Goal: Information Seeking & Learning: Learn about a topic

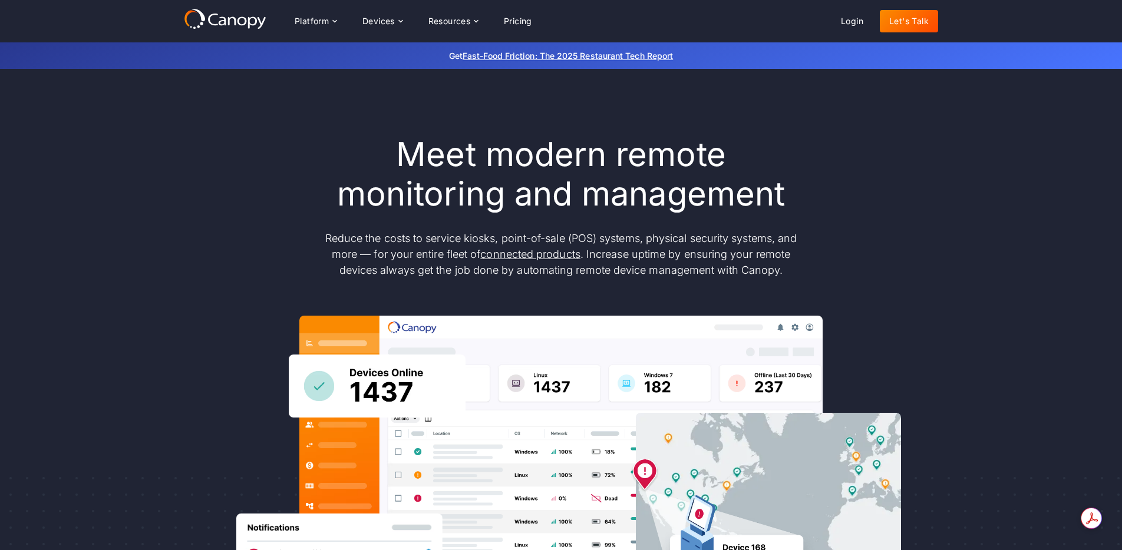
click at [438, 239] on p "Reduce the costs to service kiosks, point-of-sale (POS) systems, physical secur…" at bounding box center [561, 254] width 495 height 48
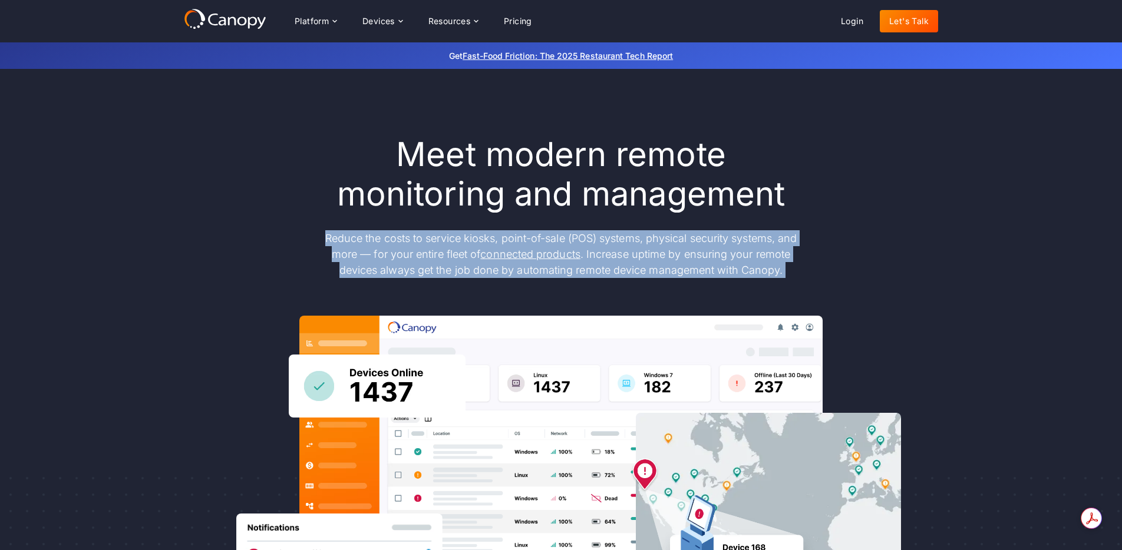
click at [438, 239] on p "Reduce the costs to service kiosks, point-of-sale (POS) systems, physical secur…" at bounding box center [561, 254] width 495 height 48
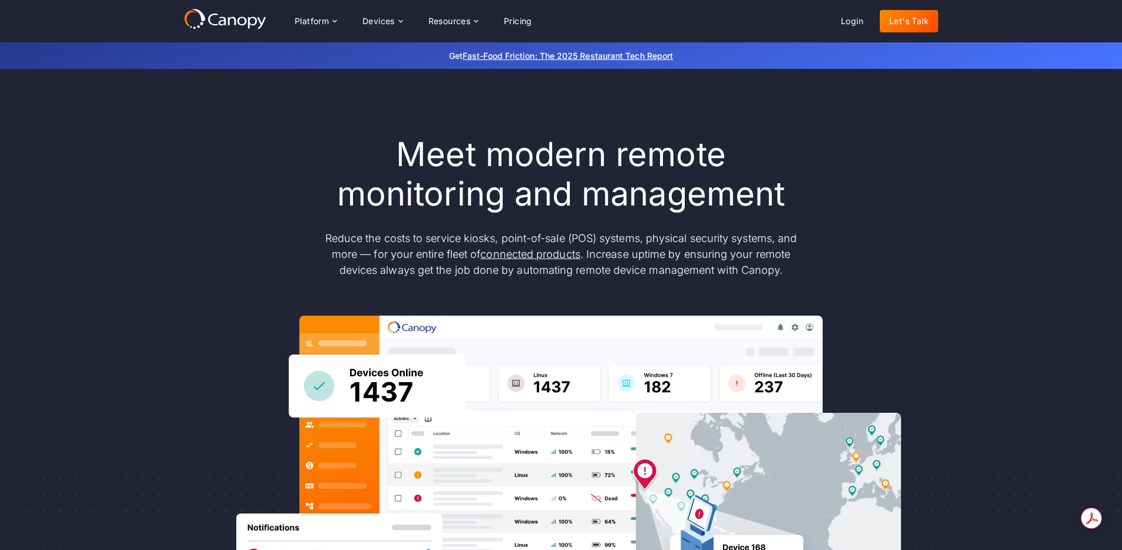
click at [434, 160] on h1 "Meet modern remote monitoring and management" at bounding box center [561, 174] width 495 height 79
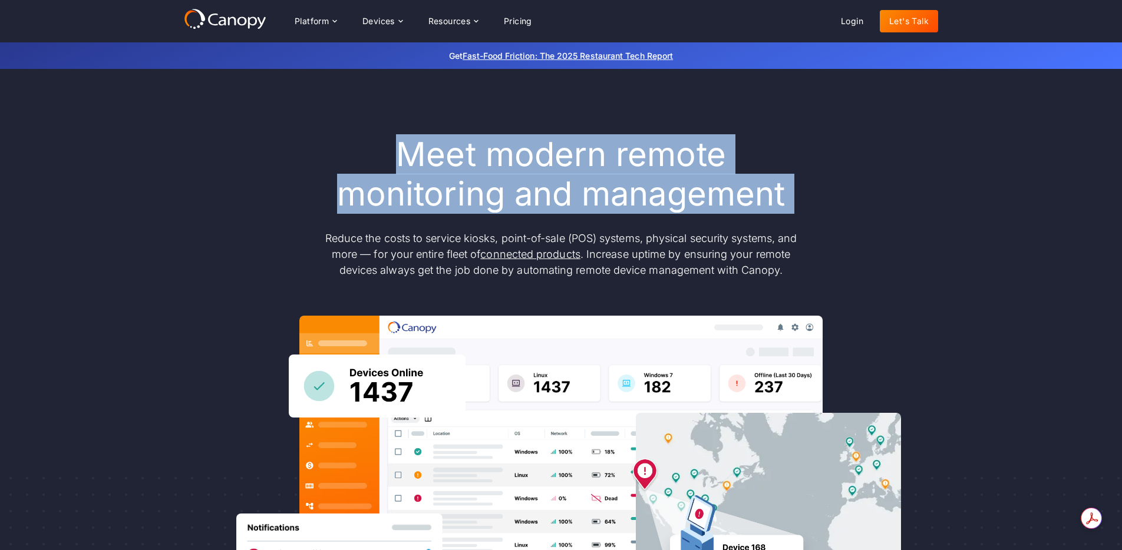
click at [434, 160] on h1 "Meet modern remote monitoring and management" at bounding box center [561, 174] width 495 height 79
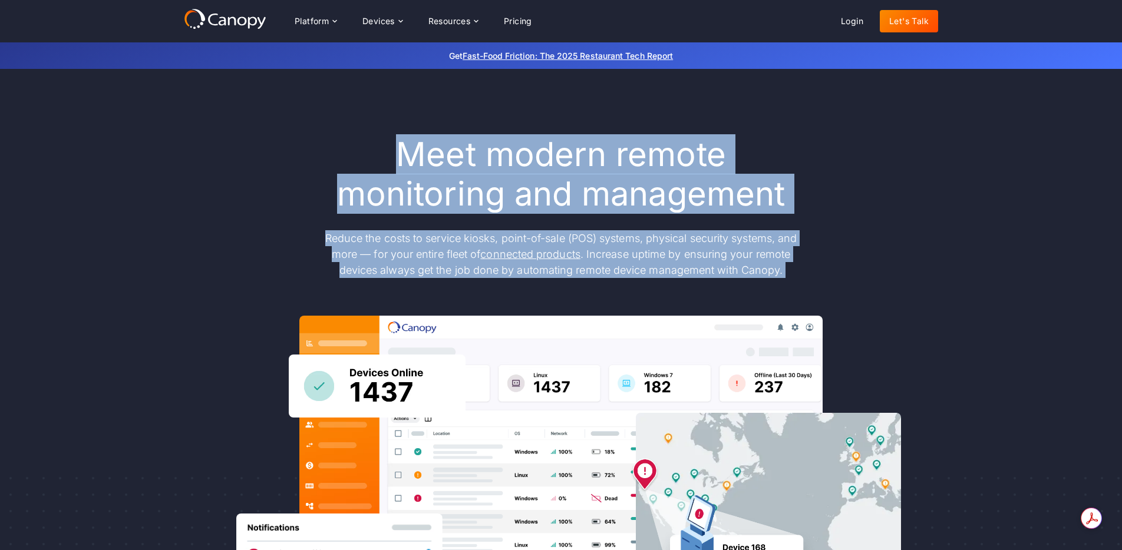
click at [466, 260] on p "Reduce the costs to service kiosks, point-of-sale (POS) systems, physical secur…" at bounding box center [561, 254] width 495 height 48
copy div "Meet modern remote monitoring and management Reduce the costs to service kiosks…"
click at [528, 21] on link "Pricing" at bounding box center [517, 21] width 47 height 22
